Goal: Information Seeking & Learning: Learn about a topic

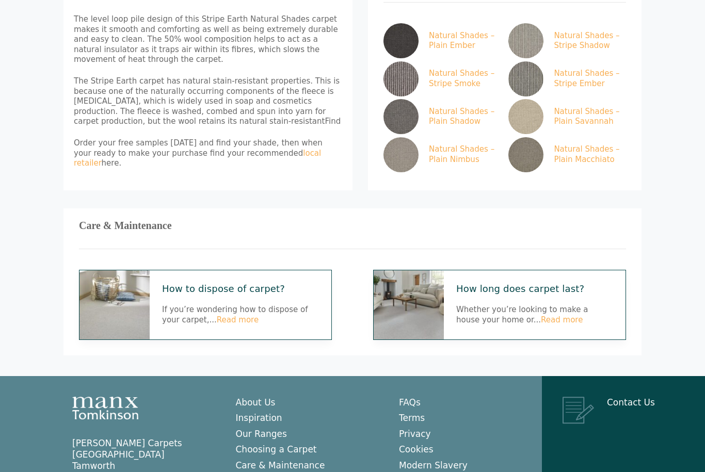
scroll to position [617, 0]
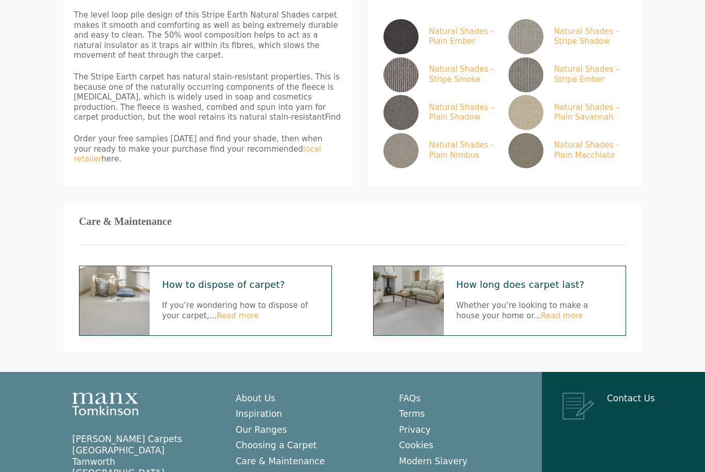
click at [153, 220] on h3 "Care & Maintenance" at bounding box center [352, 222] width 547 height 4
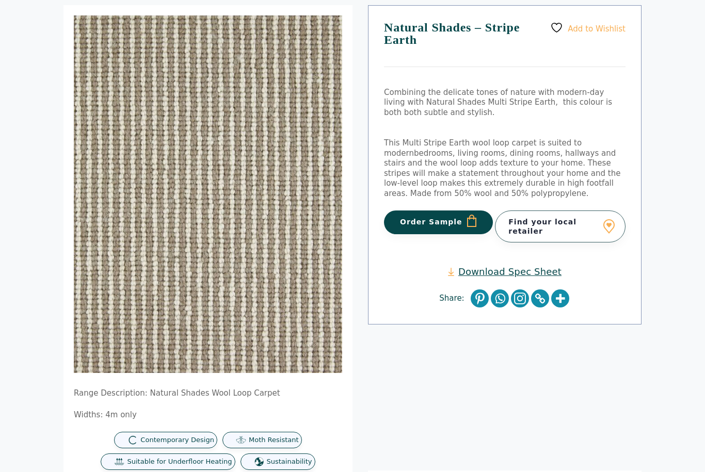
scroll to position [0, 0]
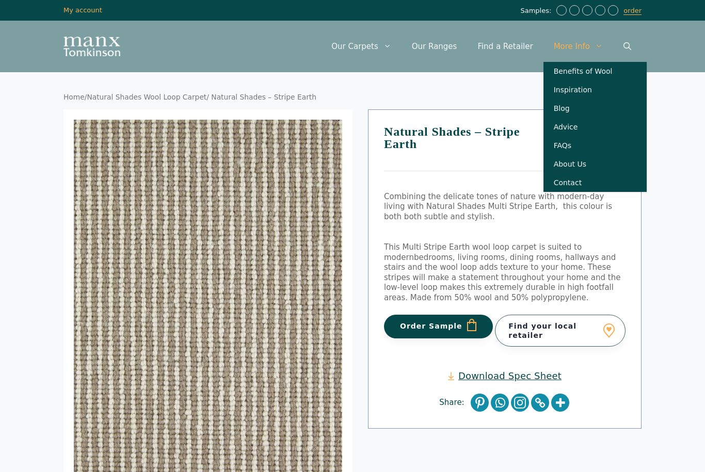
click at [600, 72] on link "Benefits of Wool" at bounding box center [595, 71] width 103 height 19
click at [567, 132] on link "Advice" at bounding box center [595, 127] width 103 height 19
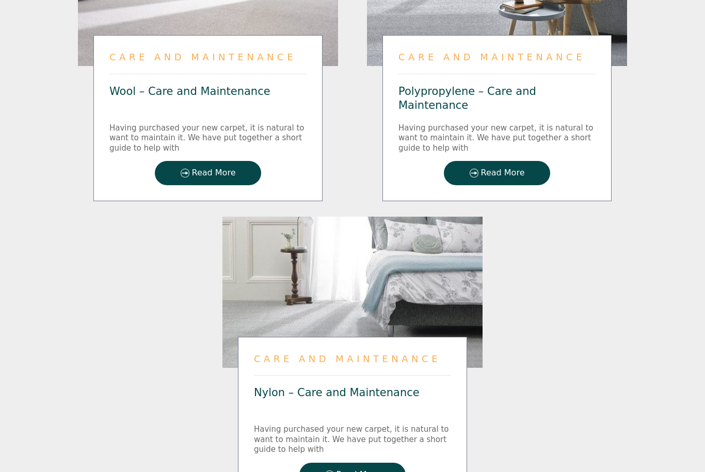
scroll to position [1332, 0]
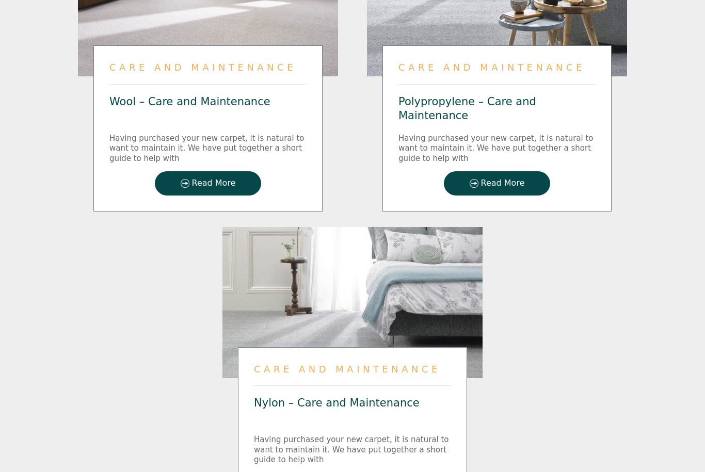
click at [220, 188] on span "Read More" at bounding box center [214, 183] width 44 height 9
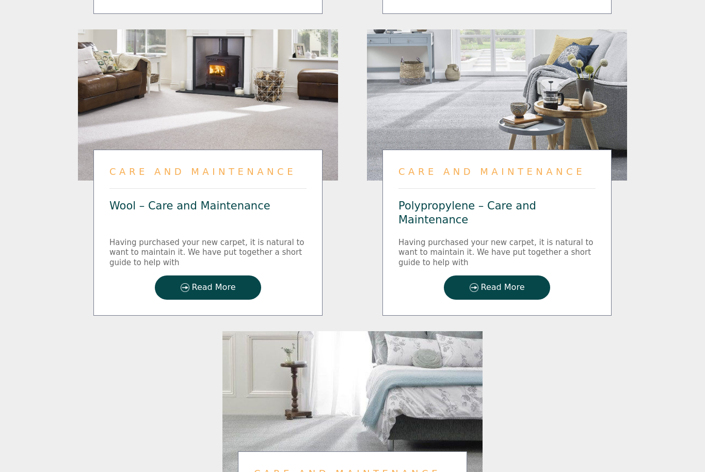
scroll to position [1228, 0]
click at [505, 292] on span "Read More" at bounding box center [503, 287] width 44 height 9
